Goal: Task Accomplishment & Management: Use online tool/utility

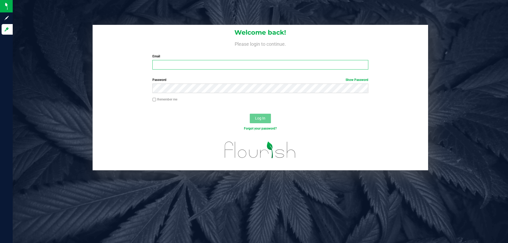
click at [179, 64] on input "Email" at bounding box center [259, 65] width 215 height 10
type input "[EMAIL_ADDRESS][DOMAIN_NAME]"
click at [250, 114] on button "Log In" at bounding box center [260, 119] width 21 height 10
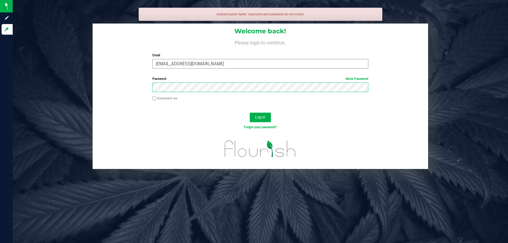
click at [250, 113] on button "Log In" at bounding box center [260, 118] width 21 height 10
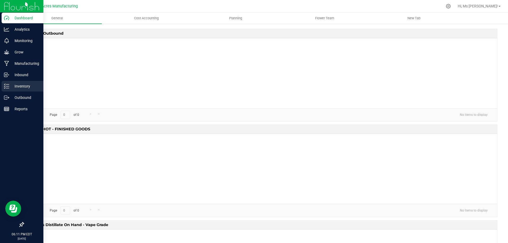
click at [26, 85] on p "Inventory" at bounding box center [25, 86] width 32 height 6
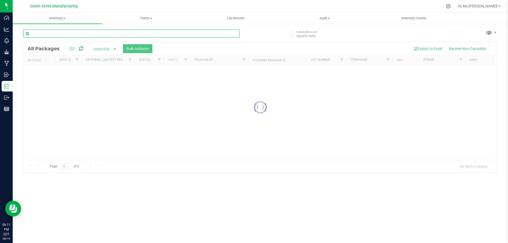
click at [85, 35] on input "text" at bounding box center [131, 34] width 216 height 8
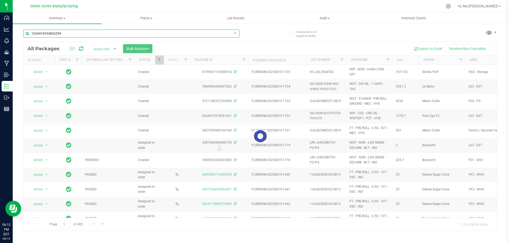
type input "1624416934826299"
click at [270, 48] on div at bounding box center [260, 136] width 473 height 188
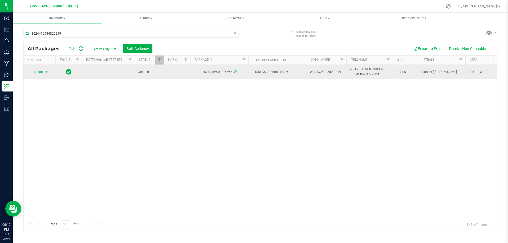
click at [44, 73] on span "select" at bounding box center [46, 71] width 7 height 7
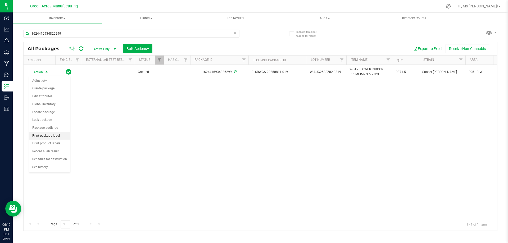
click at [54, 136] on li "Print package label" at bounding box center [49, 136] width 41 height 8
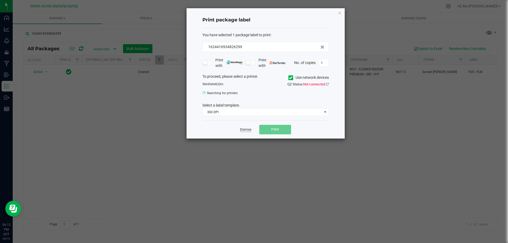
click at [248, 131] on link "Dismiss" at bounding box center [245, 129] width 11 height 4
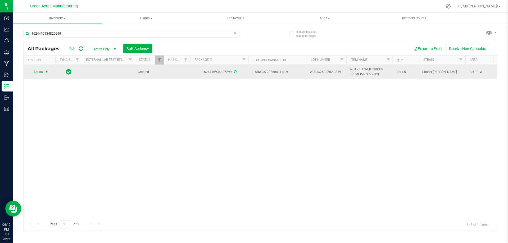
click at [44, 72] on span "select" at bounding box center [46, 71] width 7 height 7
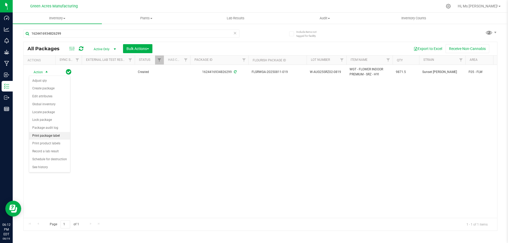
click at [57, 139] on li "Print package label" at bounding box center [49, 136] width 41 height 8
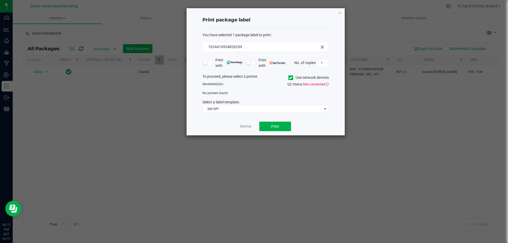
drag, startPoint x: 250, startPoint y: 126, endPoint x: 248, endPoint y: 126, distance: 2.8
click at [250, 126] on link "Dismiss" at bounding box center [245, 126] width 11 height 4
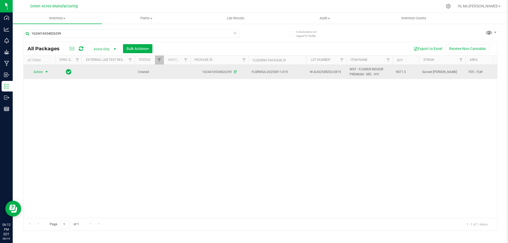
click at [34, 69] on span "Action" at bounding box center [36, 71] width 14 height 7
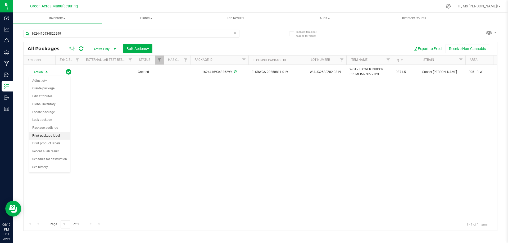
click at [55, 135] on li "Print package label" at bounding box center [49, 136] width 41 height 8
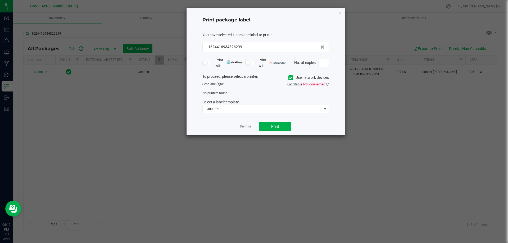
click at [289, 78] on icon at bounding box center [290, 78] width 3 height 0
click at [0, 0] on input "Use network devices" at bounding box center [0, 0] width 0 height 0
click at [289, 78] on icon at bounding box center [290, 78] width 3 height 0
click at [0, 0] on input "Use network devices" at bounding box center [0, 0] width 0 height 0
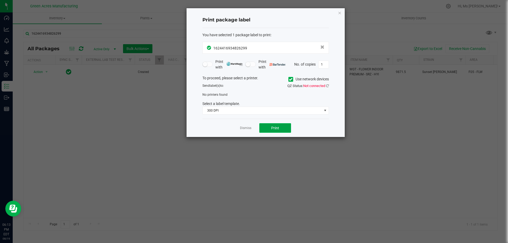
click at [273, 130] on span "Print" at bounding box center [275, 128] width 8 height 4
click at [248, 93] on div "No printers found" at bounding box center [265, 94] width 134 height 5
click at [291, 79] on icon at bounding box center [290, 79] width 3 height 0
click at [0, 0] on input "Use network devices" at bounding box center [0, 0] width 0 height 0
click at [261, 95] on div "No printers found" at bounding box center [265, 94] width 134 height 5
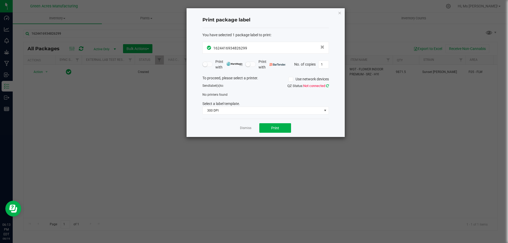
click at [327, 86] on icon at bounding box center [327, 85] width 3 height 3
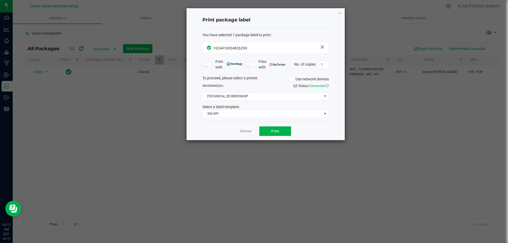
click at [291, 79] on icon at bounding box center [290, 79] width 3 height 0
click at [0, 0] on input "Use network devices" at bounding box center [0, 0] width 0 height 0
click at [326, 86] on icon at bounding box center [327, 85] width 3 height 3
click at [289, 98] on span "114_Edibles_1" at bounding box center [261, 96] width 119 height 7
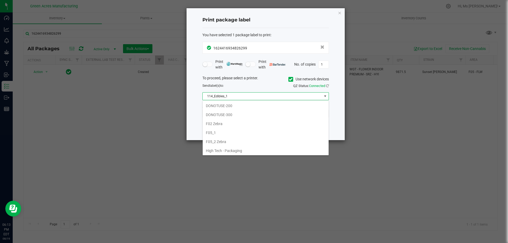
scroll to position [132, 0]
click at [245, 127] on li "F05_1" at bounding box center [265, 126] width 126 height 9
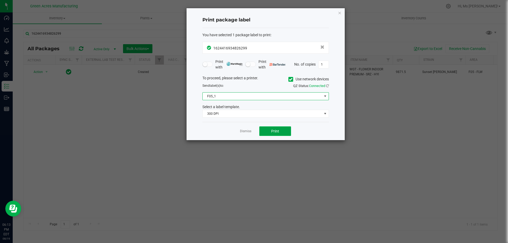
click at [286, 132] on button "Print" at bounding box center [275, 131] width 32 height 10
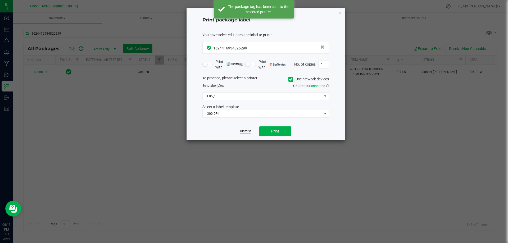
click at [247, 131] on link "Dismiss" at bounding box center [245, 131] width 11 height 4
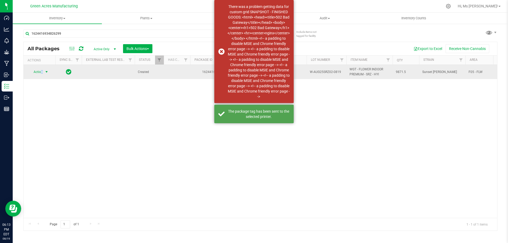
click at [42, 69] on span "Action" at bounding box center [36, 71] width 14 height 7
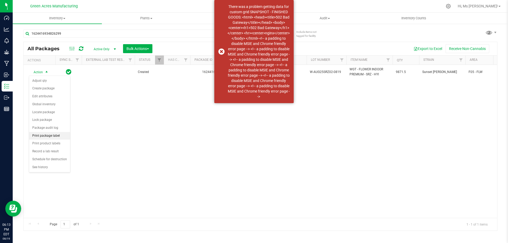
click at [55, 139] on li "Print package label" at bounding box center [49, 136] width 41 height 8
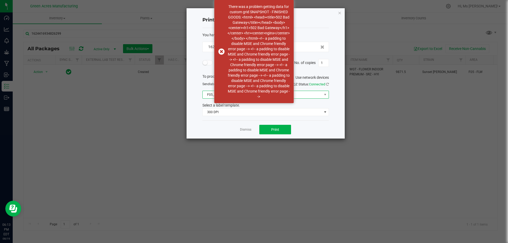
click at [207, 97] on span "F05_1" at bounding box center [261, 94] width 119 height 7
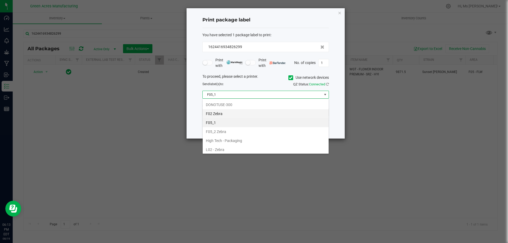
scroll to position [135, 0]
click at [252, 128] on li "F05_2 Zebra" at bounding box center [265, 130] width 126 height 9
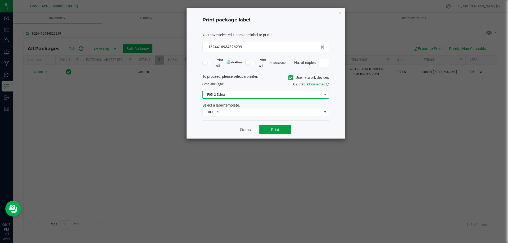
click at [270, 131] on button "Print" at bounding box center [275, 130] width 32 height 10
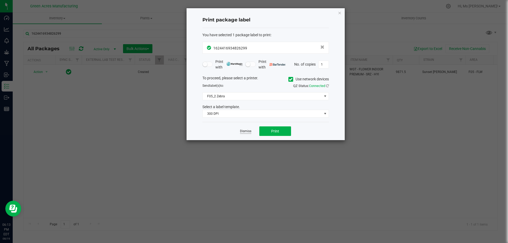
click at [241, 133] on link "Dismiss" at bounding box center [245, 131] width 11 height 4
